Goal: Information Seeking & Learning: Learn about a topic

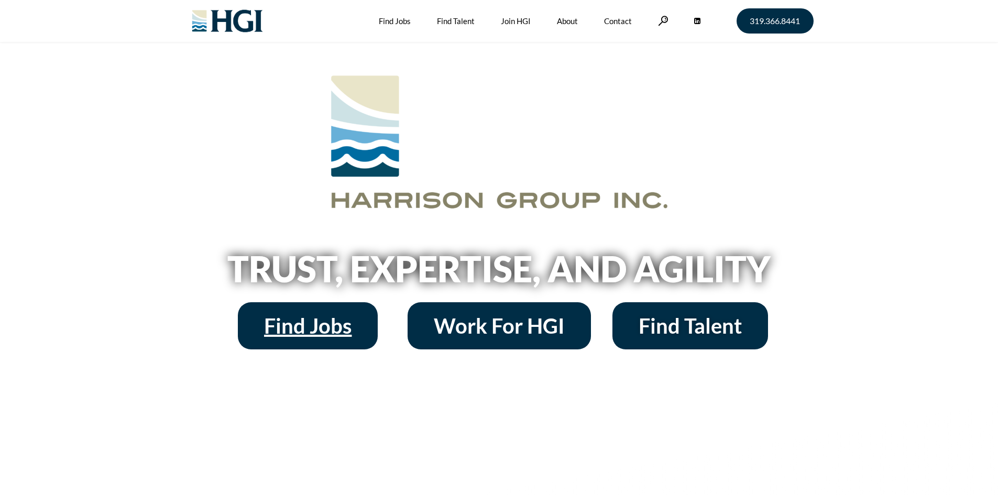
click at [323, 325] on span "Find Jobs" at bounding box center [307, 325] width 87 height 21
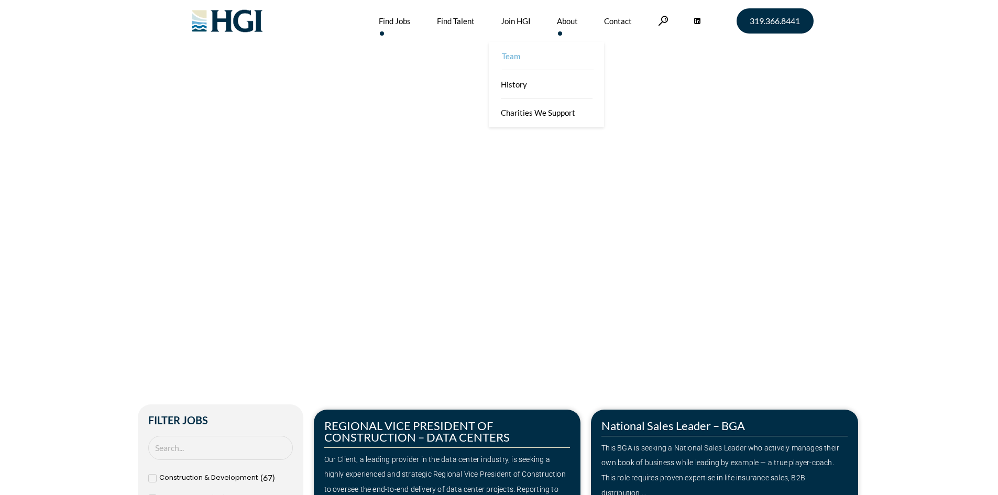
click at [514, 58] on link "Team" at bounding box center [547, 56] width 115 height 28
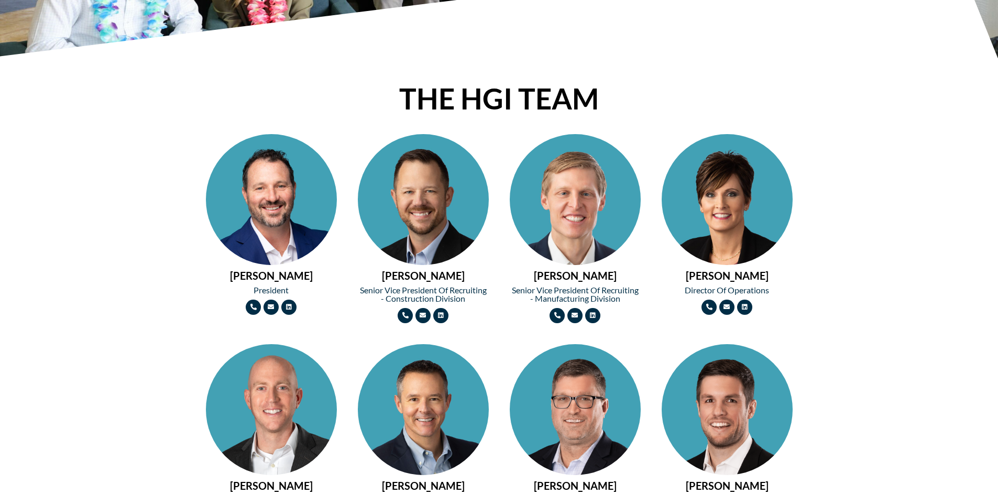
scroll to position [377, 0]
click at [583, 277] on h2 "WADE MORRIS" at bounding box center [575, 275] width 131 height 10
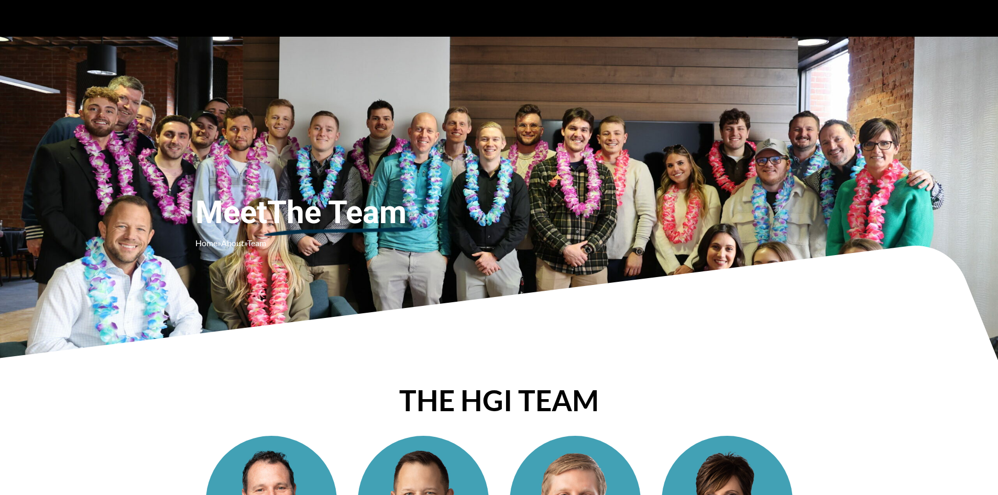
scroll to position [0, 0]
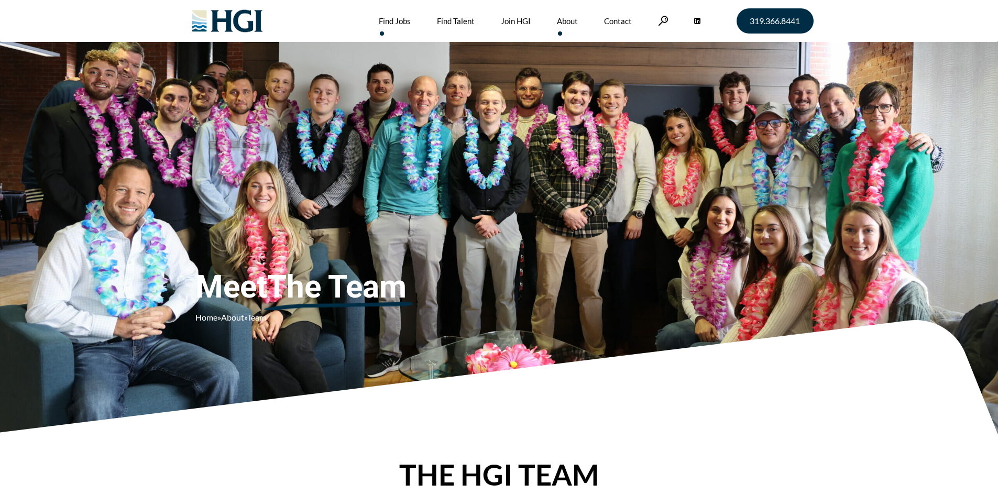
click at [390, 20] on link "Find Jobs" at bounding box center [395, 21] width 32 height 42
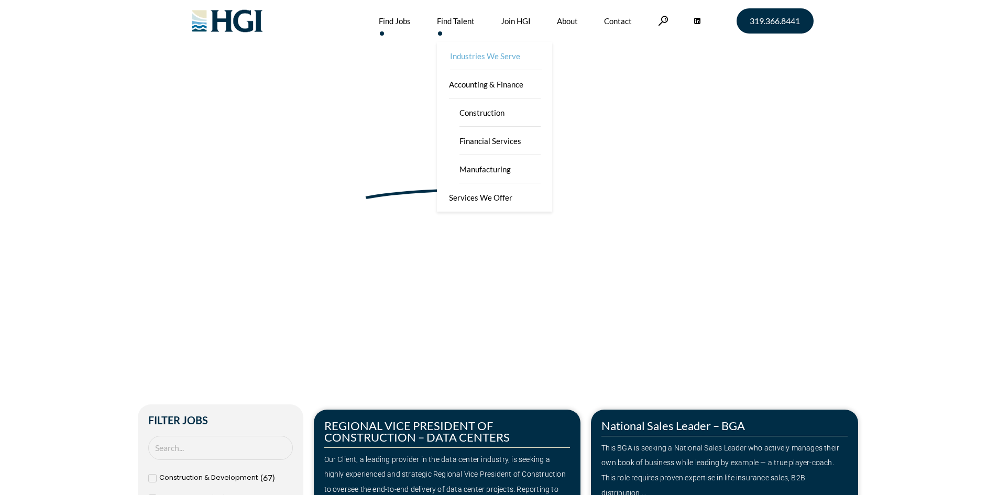
click at [467, 50] on link "Industries We Serve" at bounding box center [495, 56] width 115 height 28
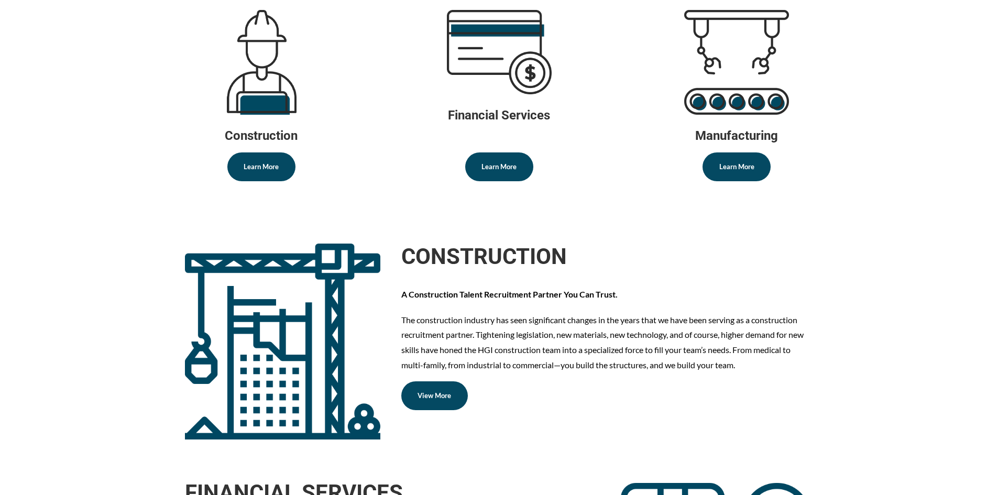
scroll to position [707, 0]
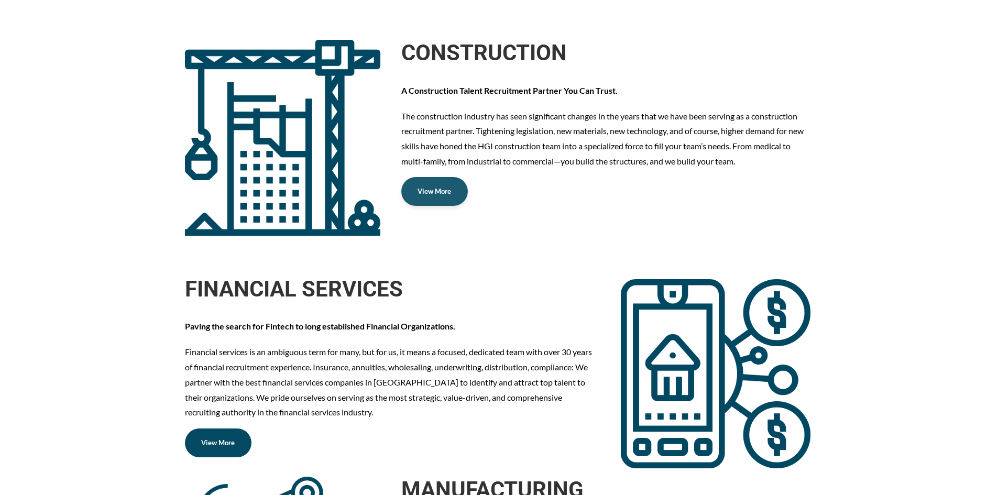
click at [422, 199] on link "View More" at bounding box center [434, 191] width 67 height 29
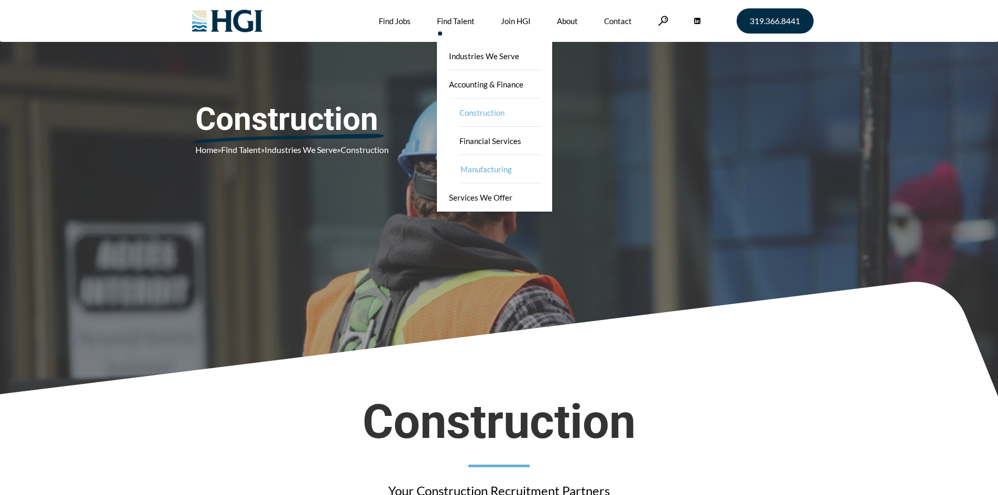
click at [478, 169] on link "Manufacturing" at bounding box center [500, 169] width 105 height 28
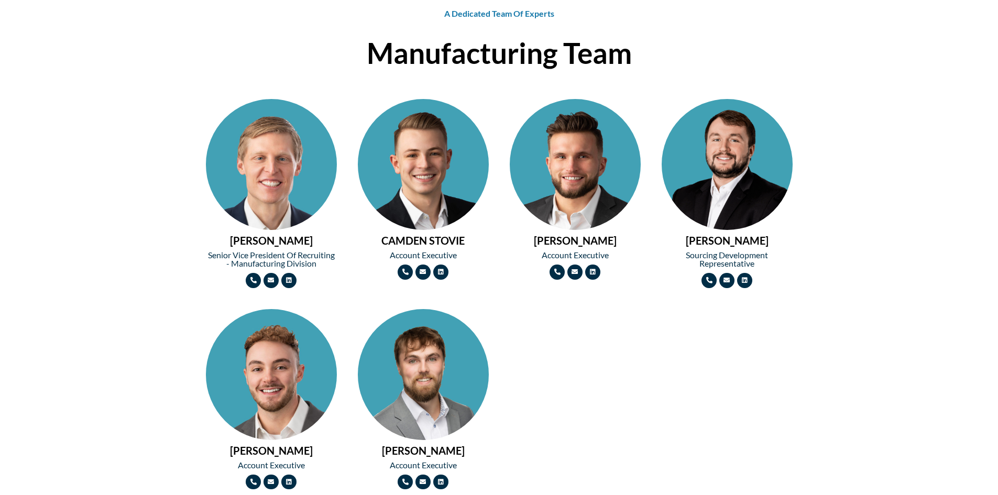
scroll to position [1611, 0]
